Goal: Use online tool/utility

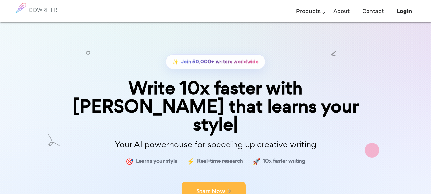
click at [209, 182] on button "Start Now" at bounding box center [214, 191] width 64 height 19
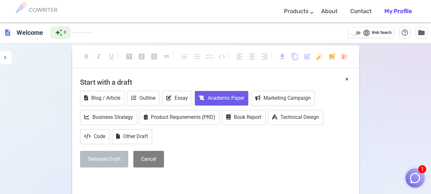
click at [228, 98] on button "Academic Paper" at bounding box center [222, 98] width 54 height 15
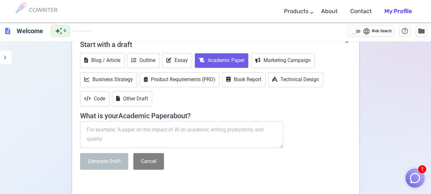
scroll to position [72, 0]
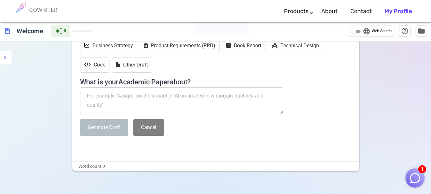
click at [99, 99] on textarea at bounding box center [182, 100] width 204 height 27
paste textarea "You are now a researcher specializing in the field of the aquatic environment, …"
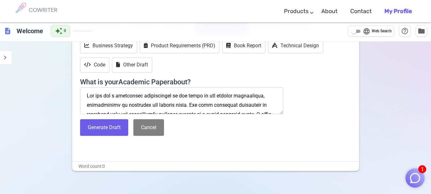
scroll to position [178, 0]
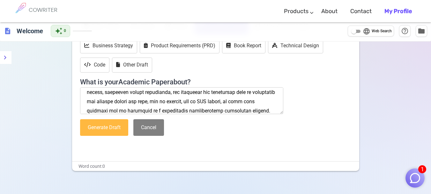
type textarea "You are now a researcher specializing in the field of the aquatic environment, …"
click at [107, 127] on button "Generate Draft" at bounding box center [104, 127] width 48 height 17
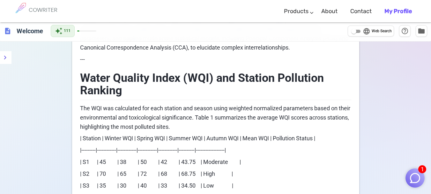
scroll to position [0, 0]
